Goal: Information Seeking & Learning: Learn about a topic

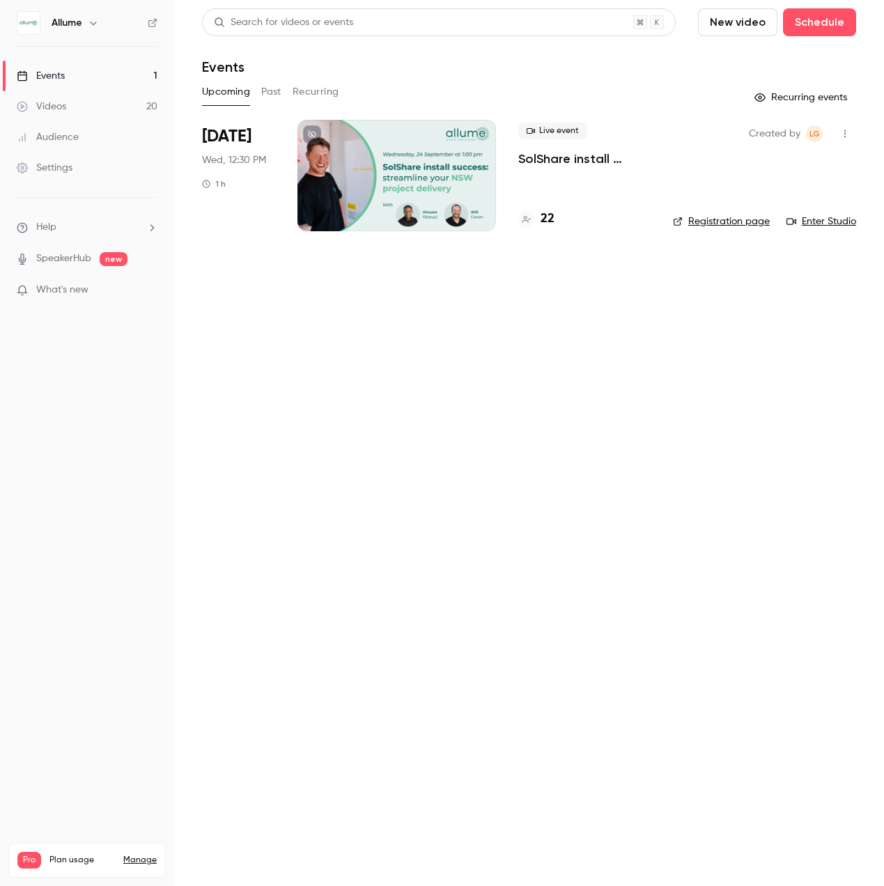
click at [265, 93] on button "Past" at bounding box center [271, 92] width 20 height 22
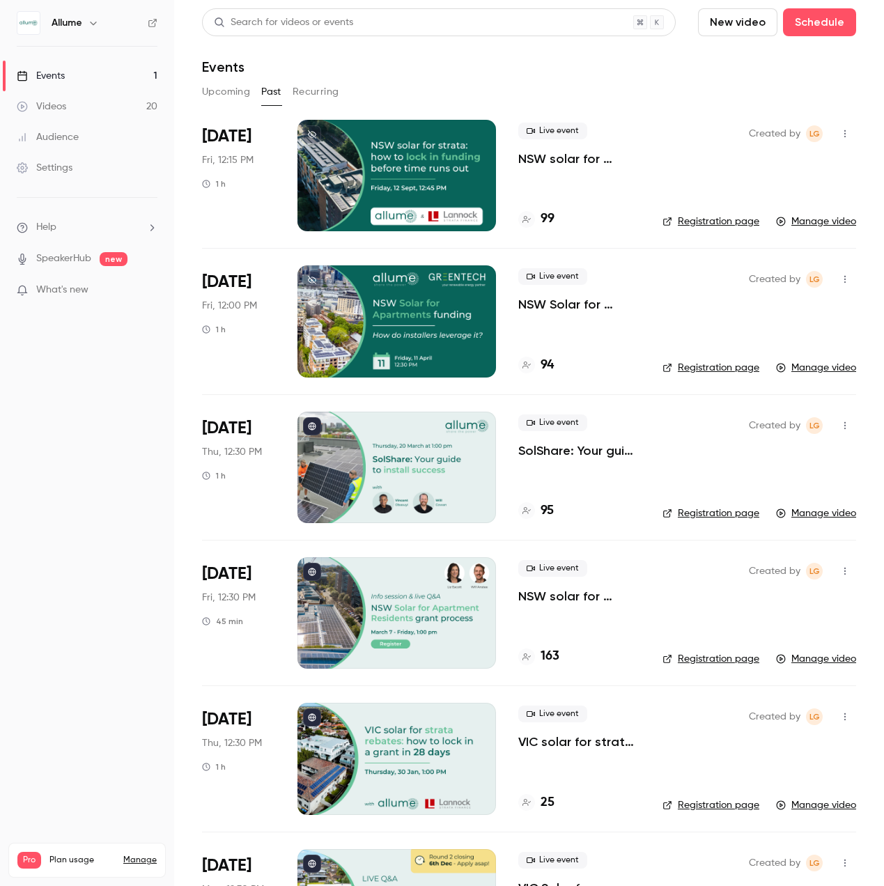
click at [571, 447] on p "SolShare: Your guide to install success" at bounding box center [579, 450] width 122 height 17
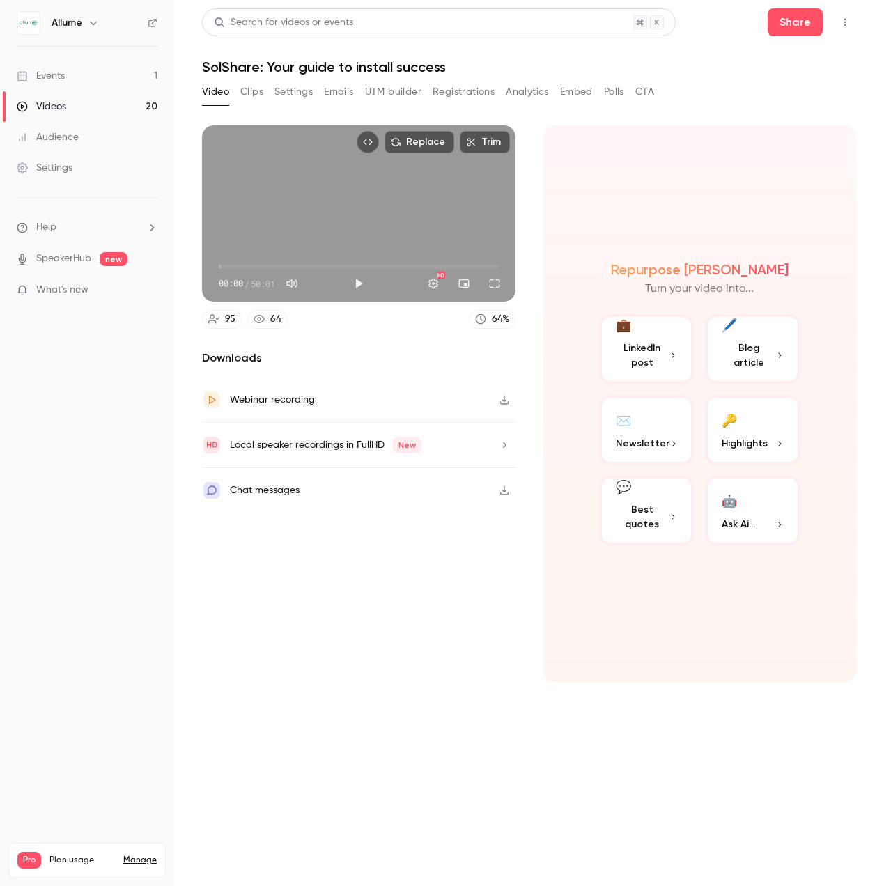
click at [68, 76] on link "Events 1" at bounding box center [87, 76] width 174 height 31
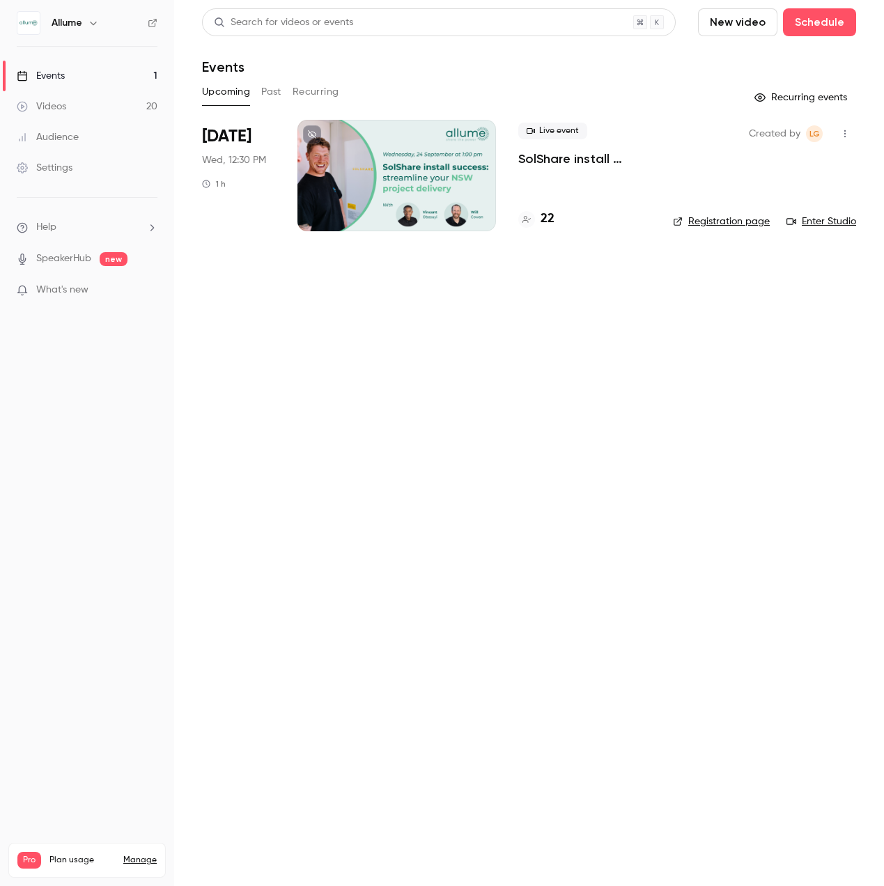
click at [276, 90] on button "Past" at bounding box center [271, 92] width 20 height 22
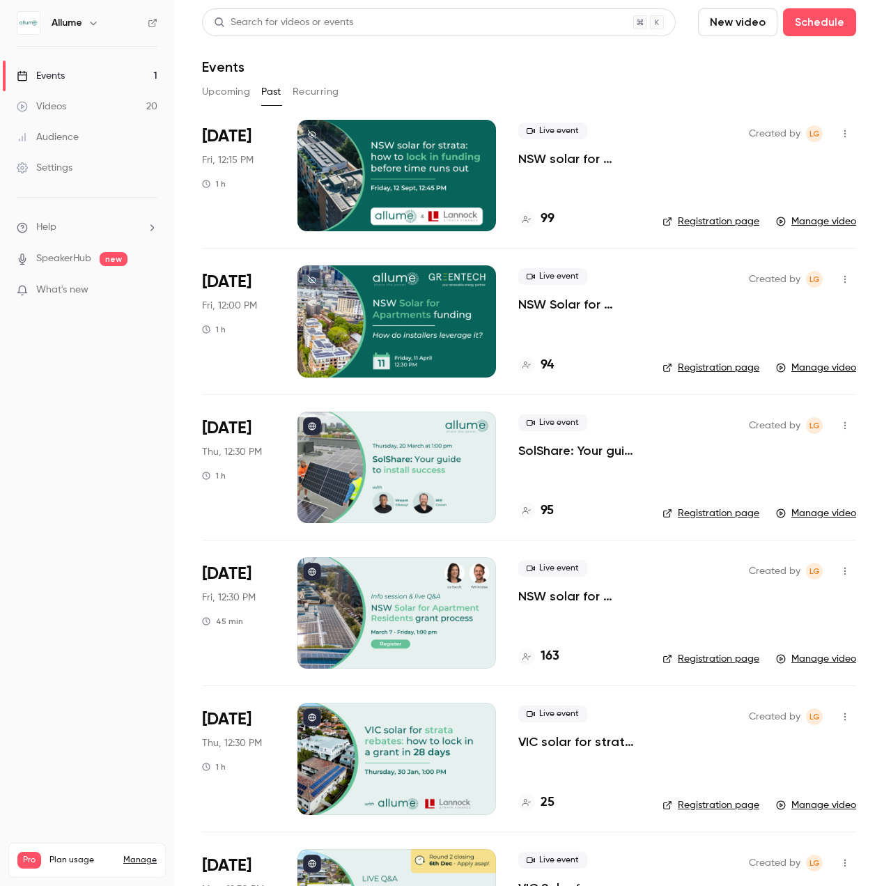
click at [61, 109] on div "Videos" at bounding box center [41, 107] width 49 height 14
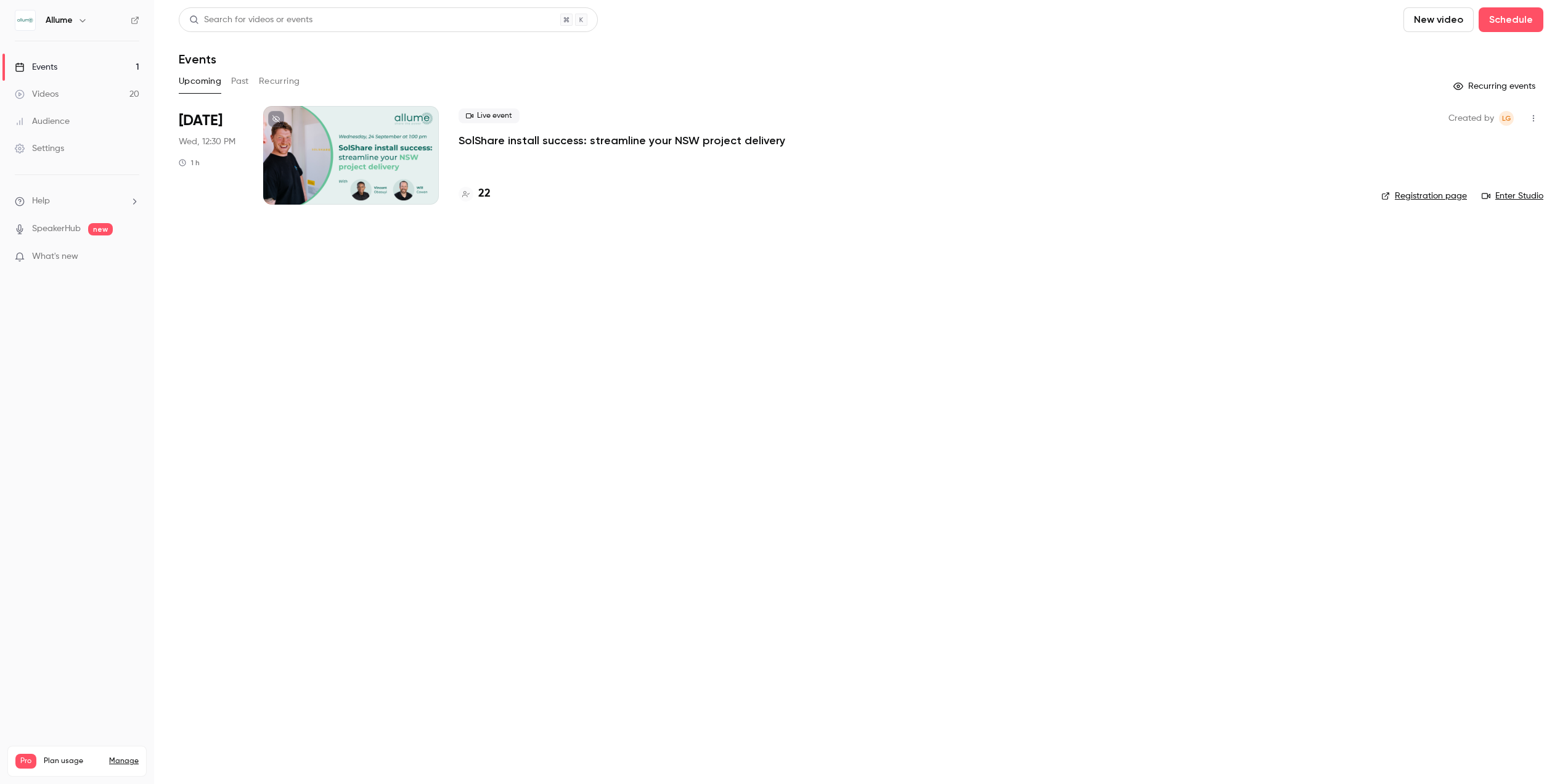
click at [515, 143] on p "SolShare install success: streamline your NSW project delivery" at bounding box center [621, 140] width 327 height 15
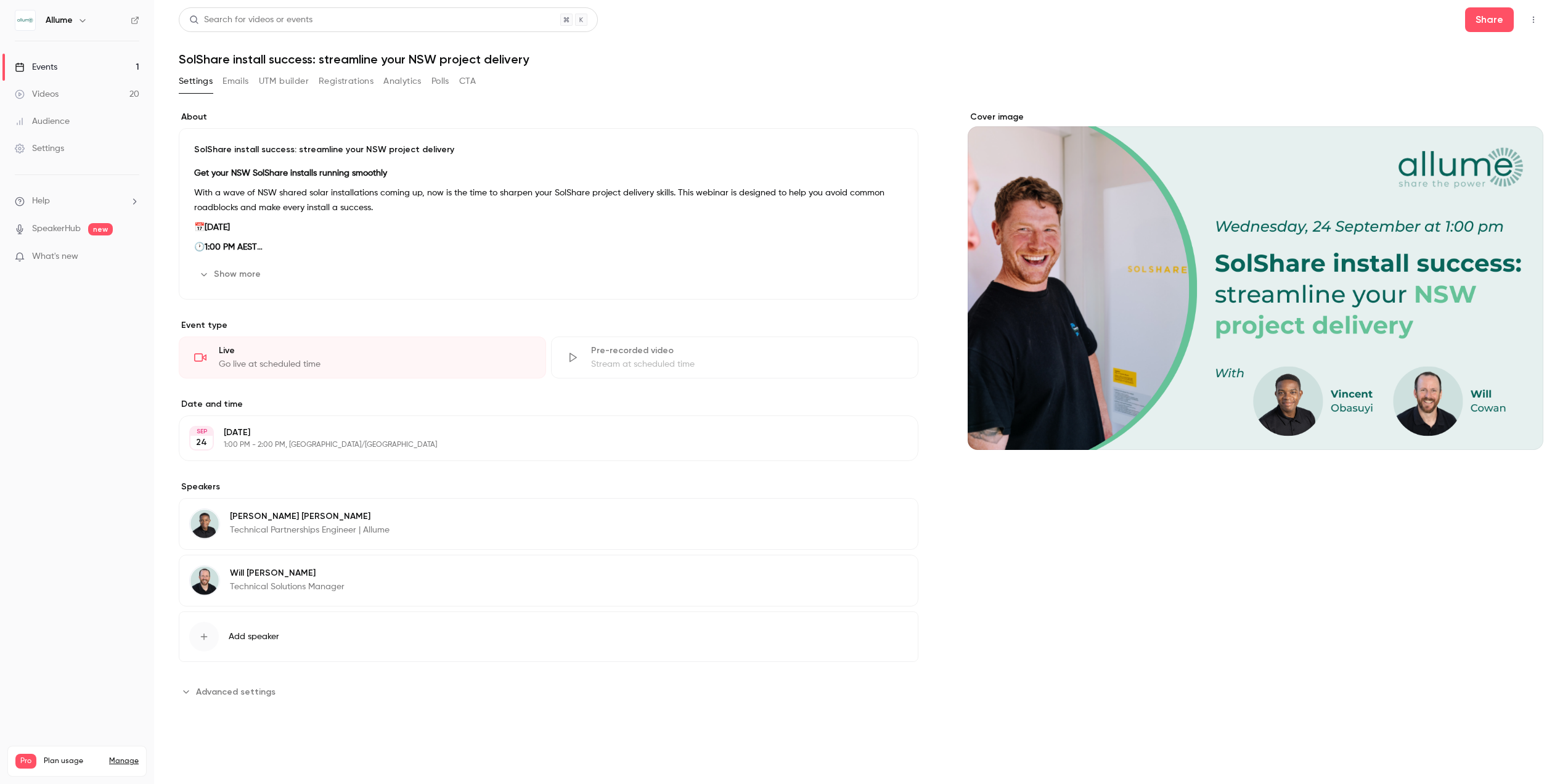
click at [339, 79] on button "Registrations" at bounding box center [346, 81] width 55 height 19
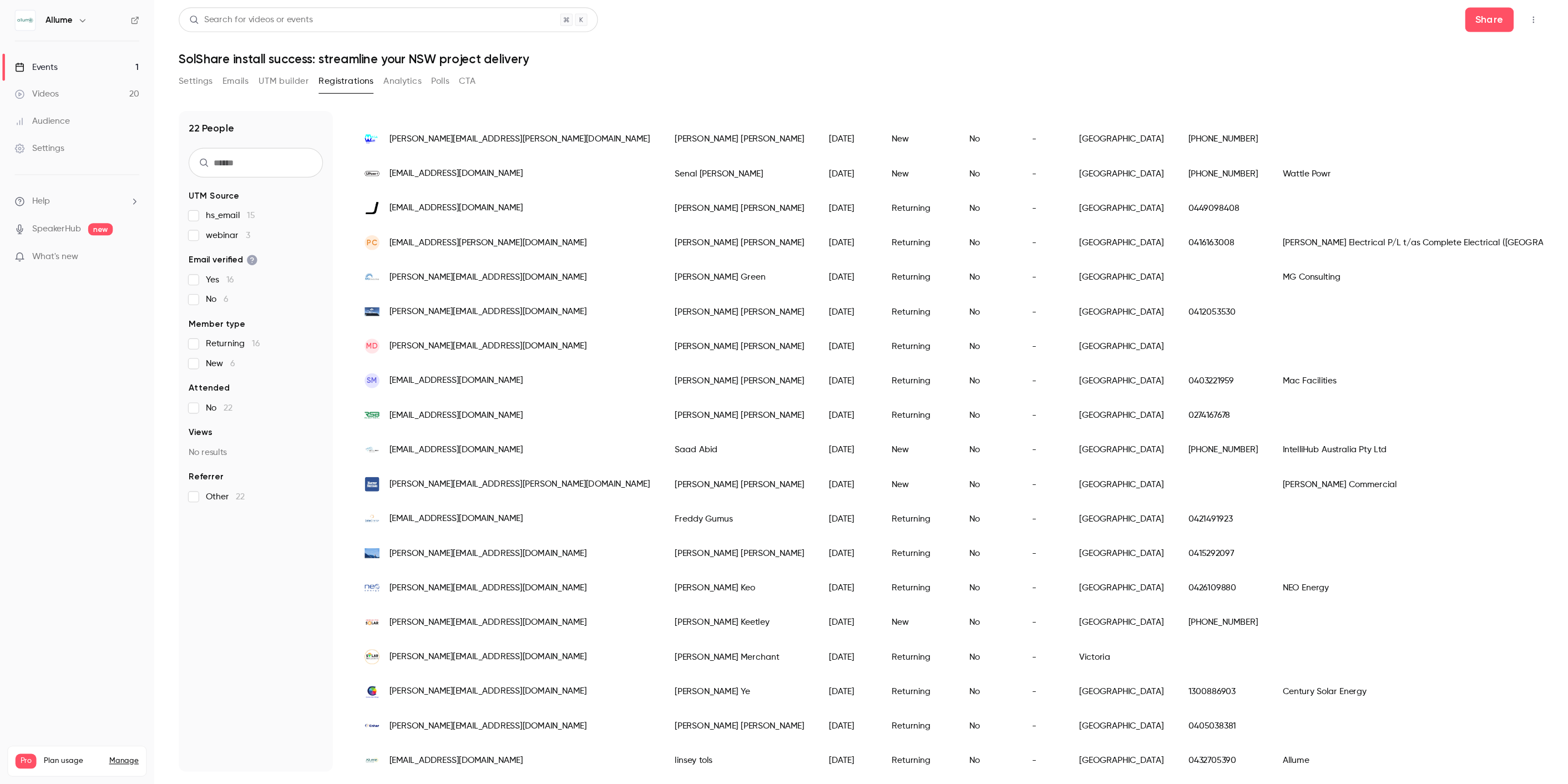
scroll to position [195, 0]
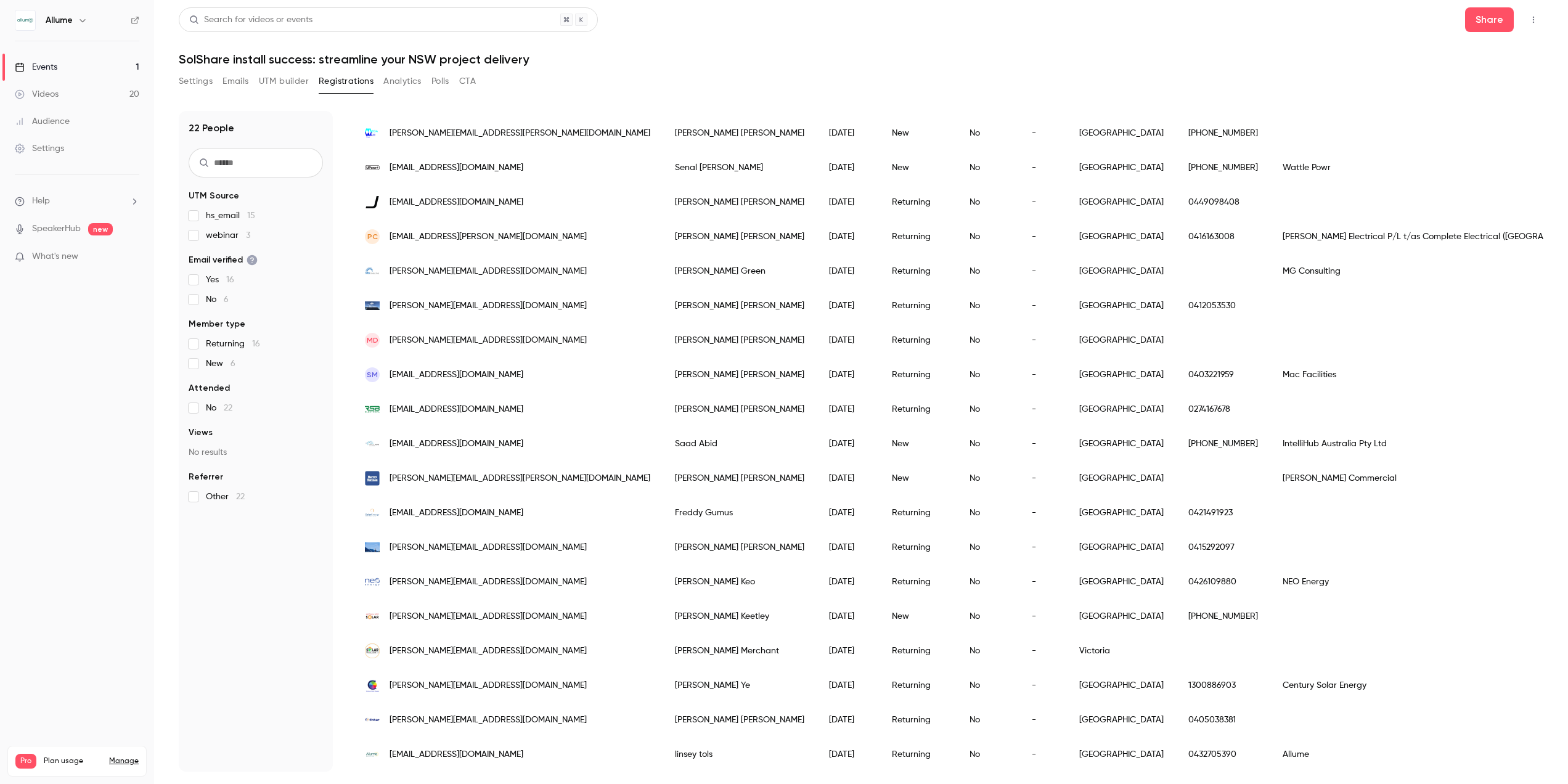
click at [1262, 58] on h1 "SolShare install success: streamline your NSW project delivery" at bounding box center [861, 59] width 1364 height 15
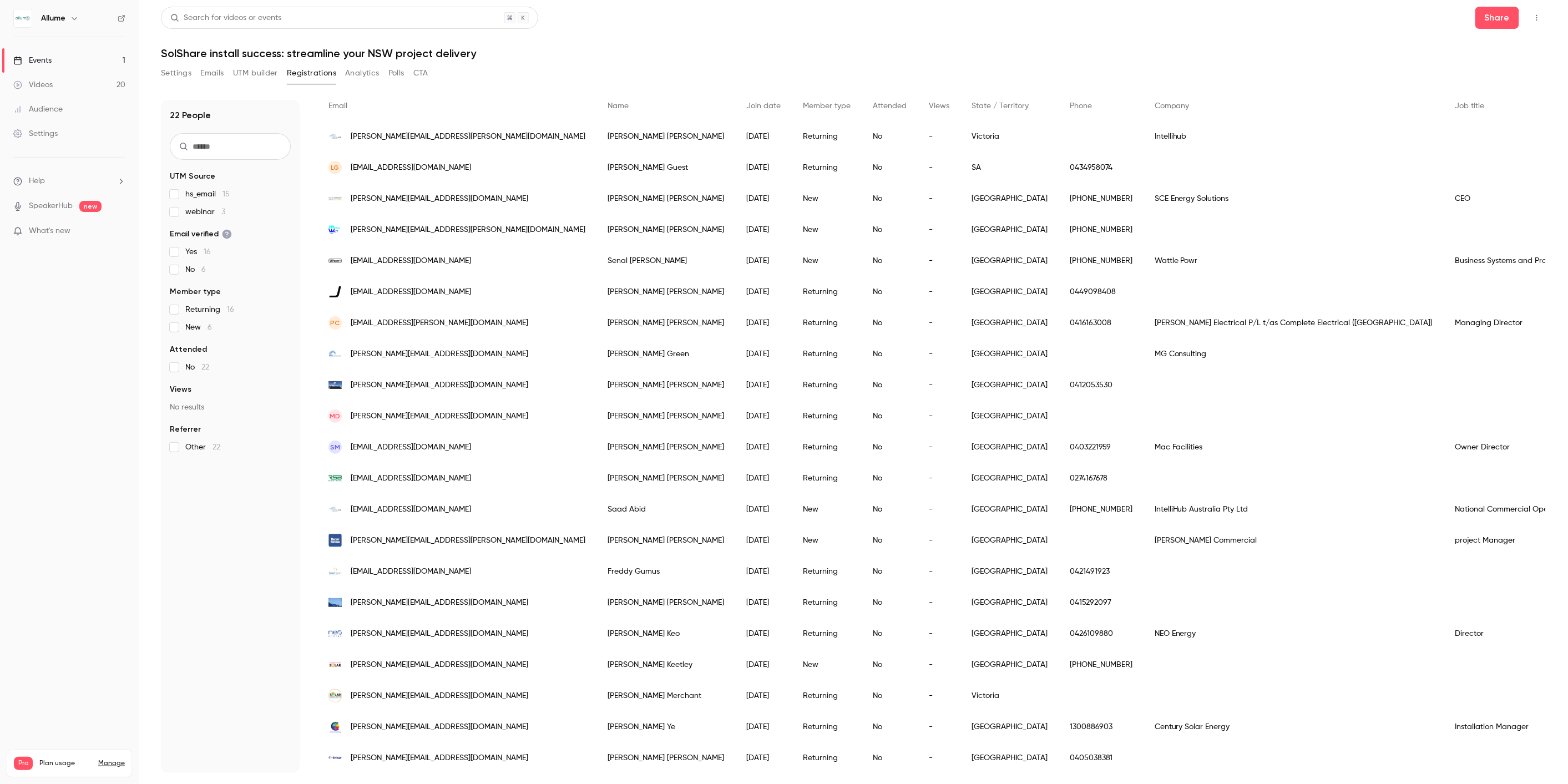
scroll to position [86, 0]
